Goal: Transaction & Acquisition: Purchase product/service

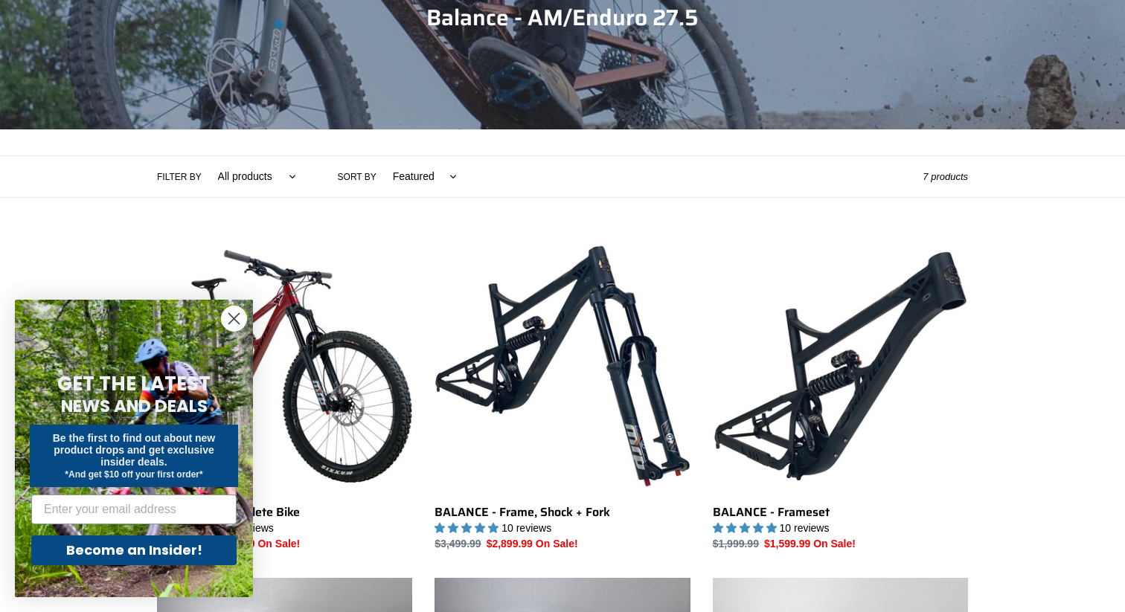
scroll to position [212, 0]
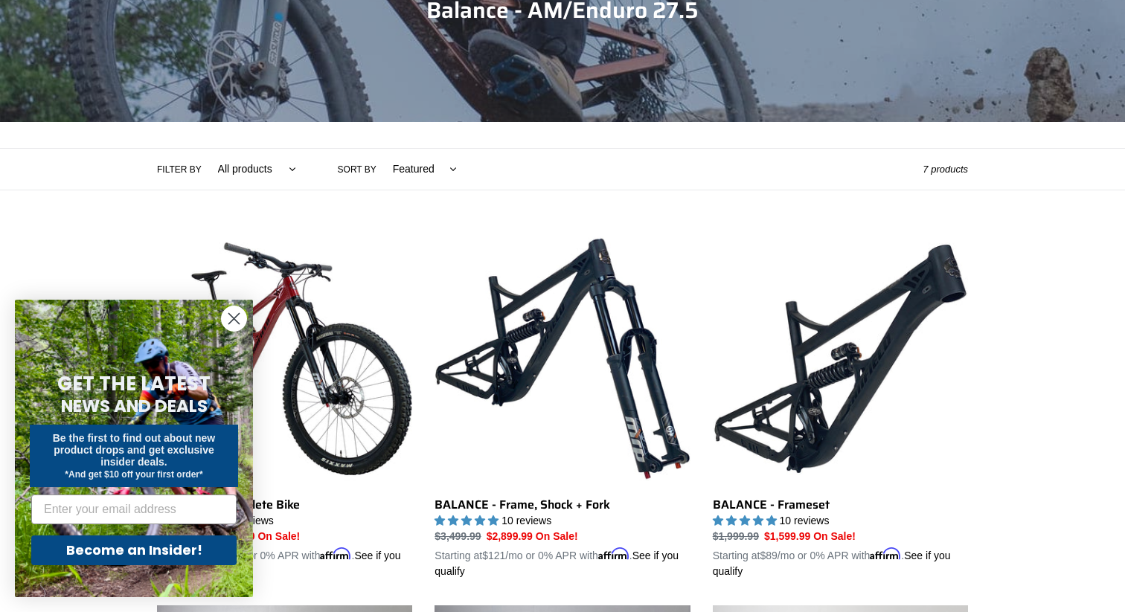
click at [204, 326] on form "GET THE LATEST NEWS AND DEALS Be the first to find out about new product drops …" at bounding box center [134, 449] width 238 height 298
click at [248, 315] on form "GET THE LATEST NEWS AND DEALS Be the first to find out about new product drops …" at bounding box center [134, 449] width 238 height 298
click at [237, 321] on icon "Close dialog" at bounding box center [234, 319] width 10 height 10
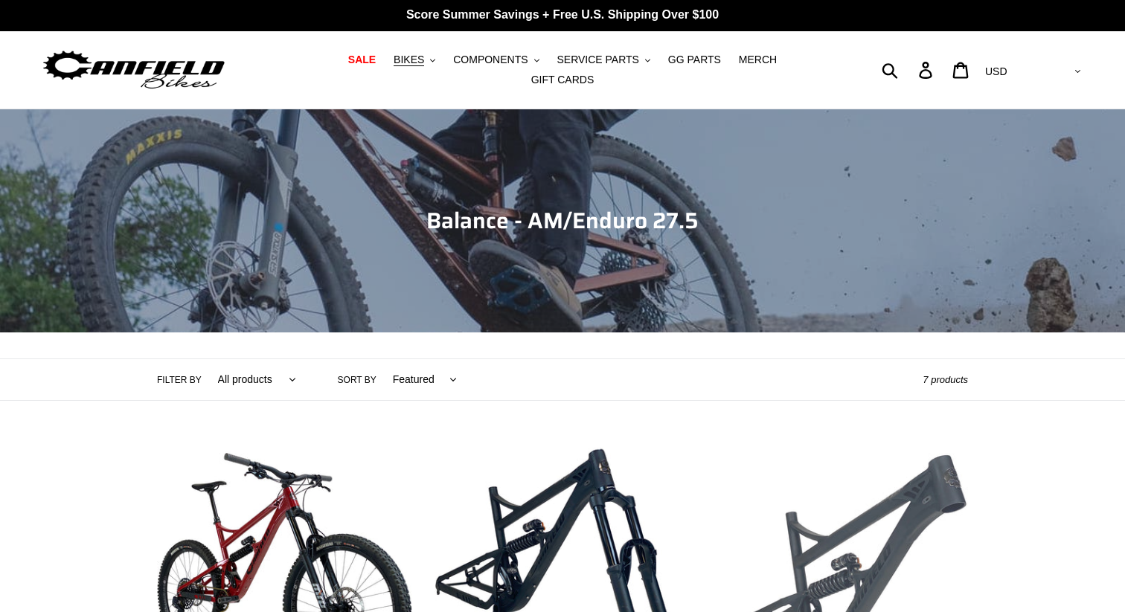
scroll to position [0, 0]
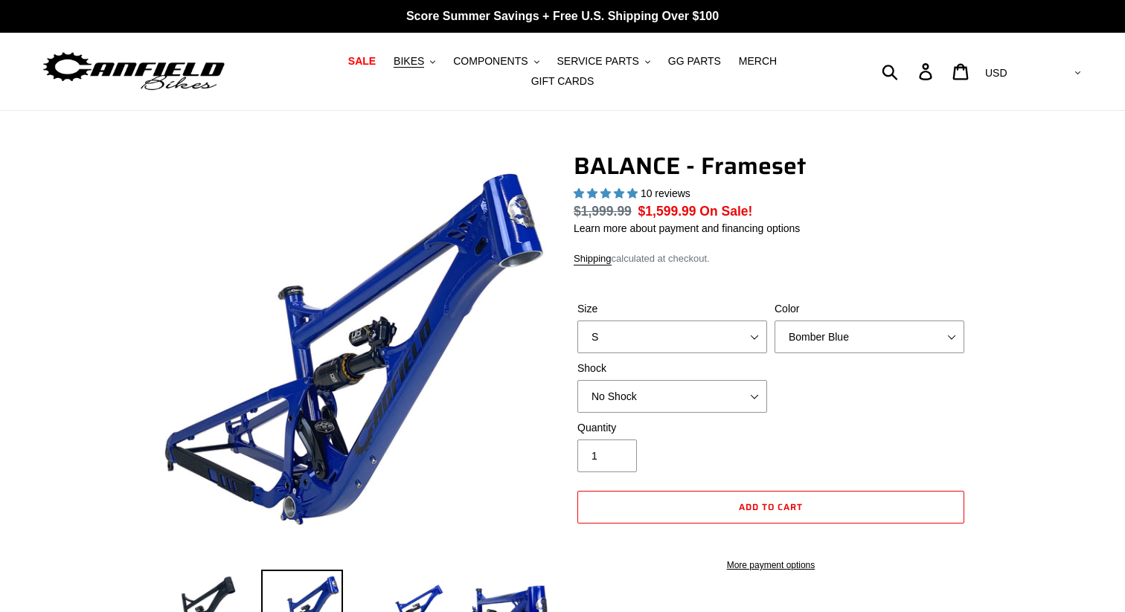
select select "highest-rating"
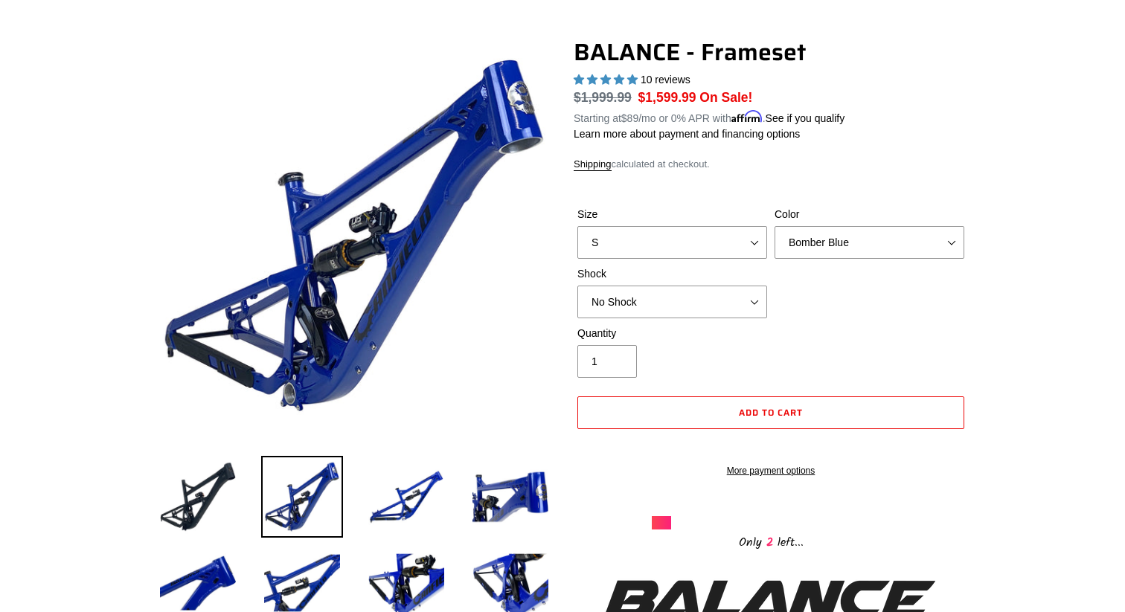
scroll to position [117, 0]
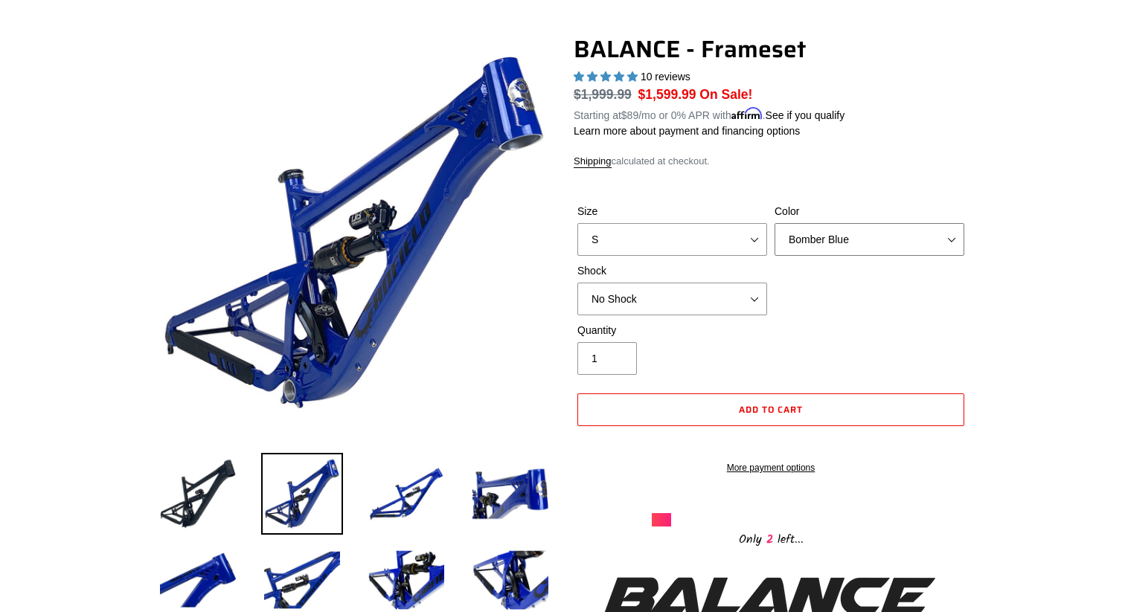
click at [856, 225] on select "Bomber Blue Goat's Blood Stealth Black" at bounding box center [869, 239] width 190 height 33
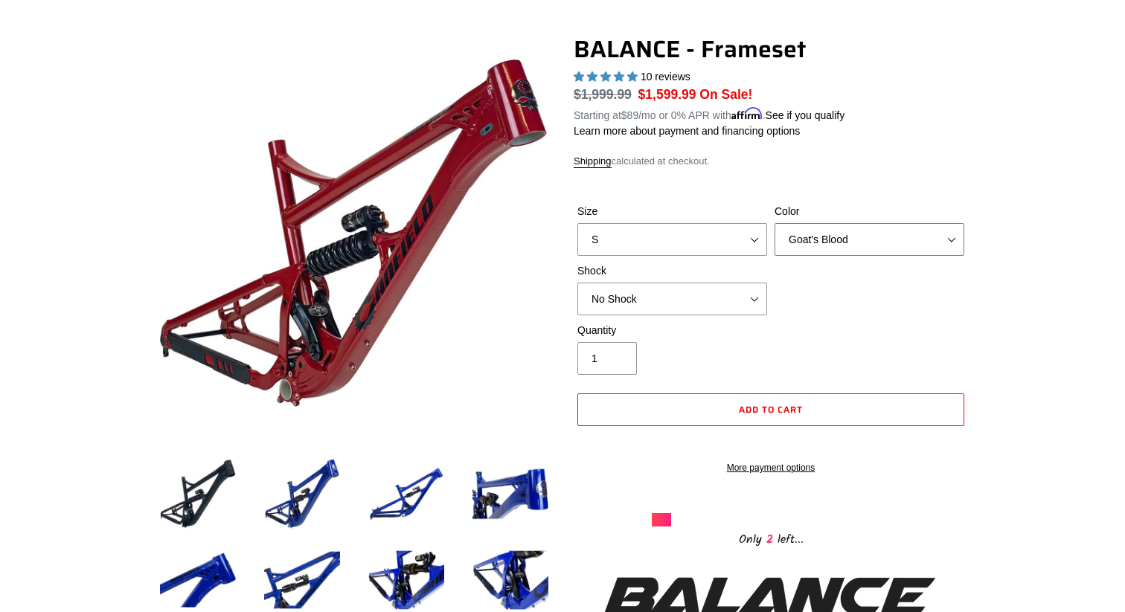
click at [858, 231] on select "Bomber Blue Goat's Blood Stealth Black" at bounding box center [869, 239] width 190 height 33
select select "Stealth Black"
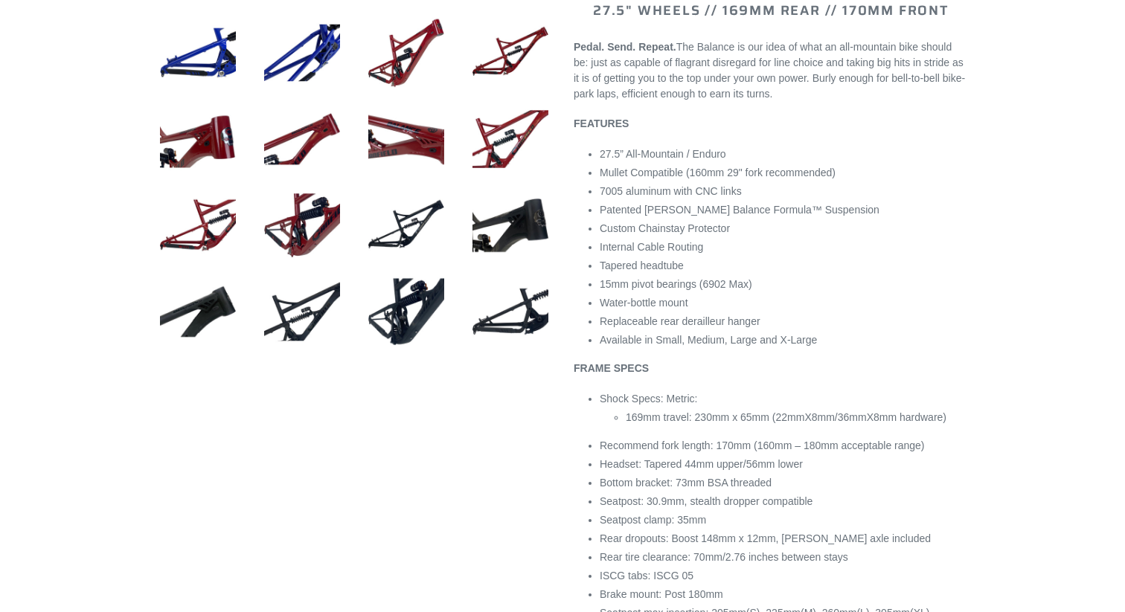
scroll to position [733, 0]
